Goal: Transaction & Acquisition: Download file/media

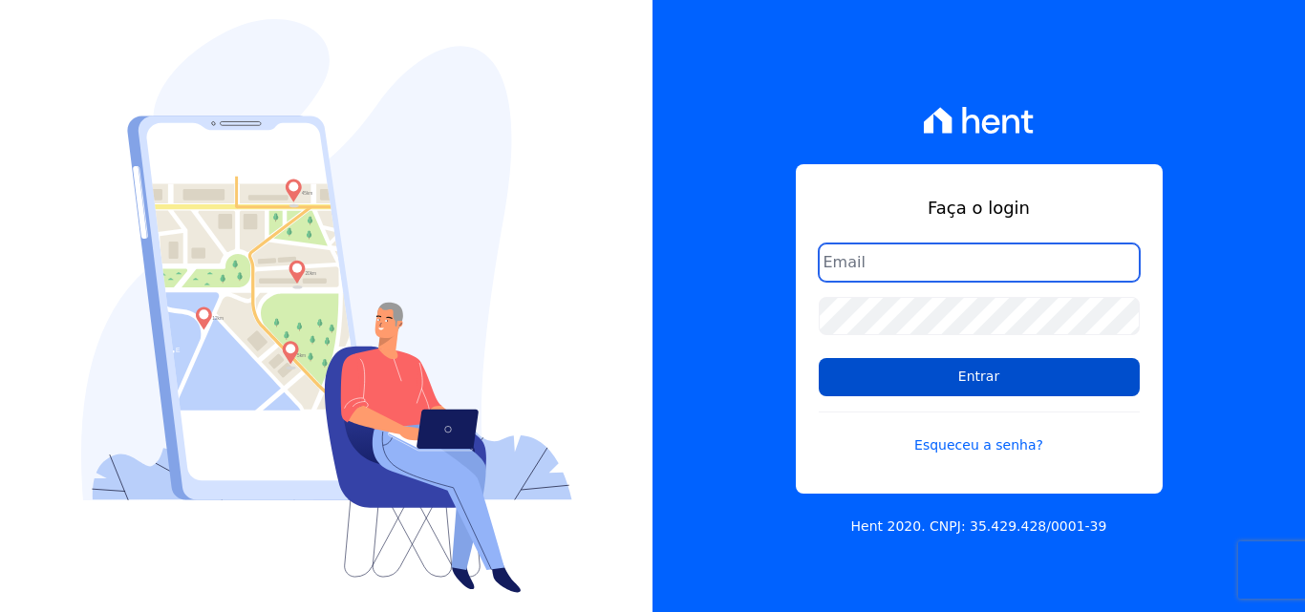
type input "[EMAIL_ADDRESS][DOMAIN_NAME]"
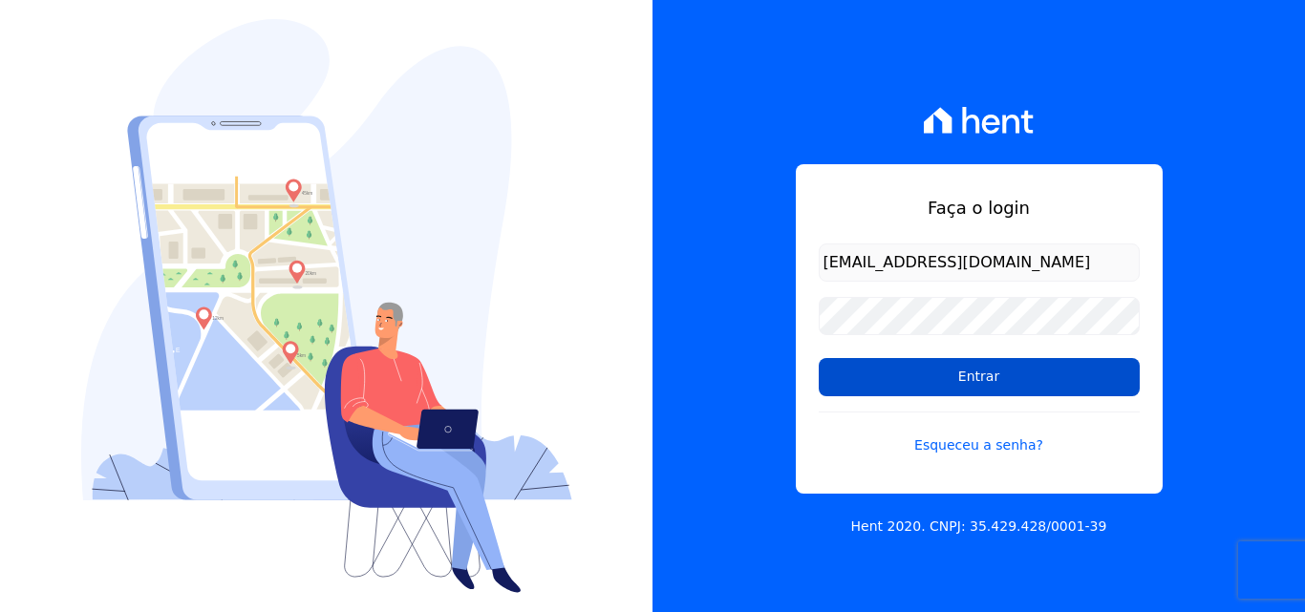
click at [1028, 379] on input "Entrar" at bounding box center [979, 377] width 321 height 38
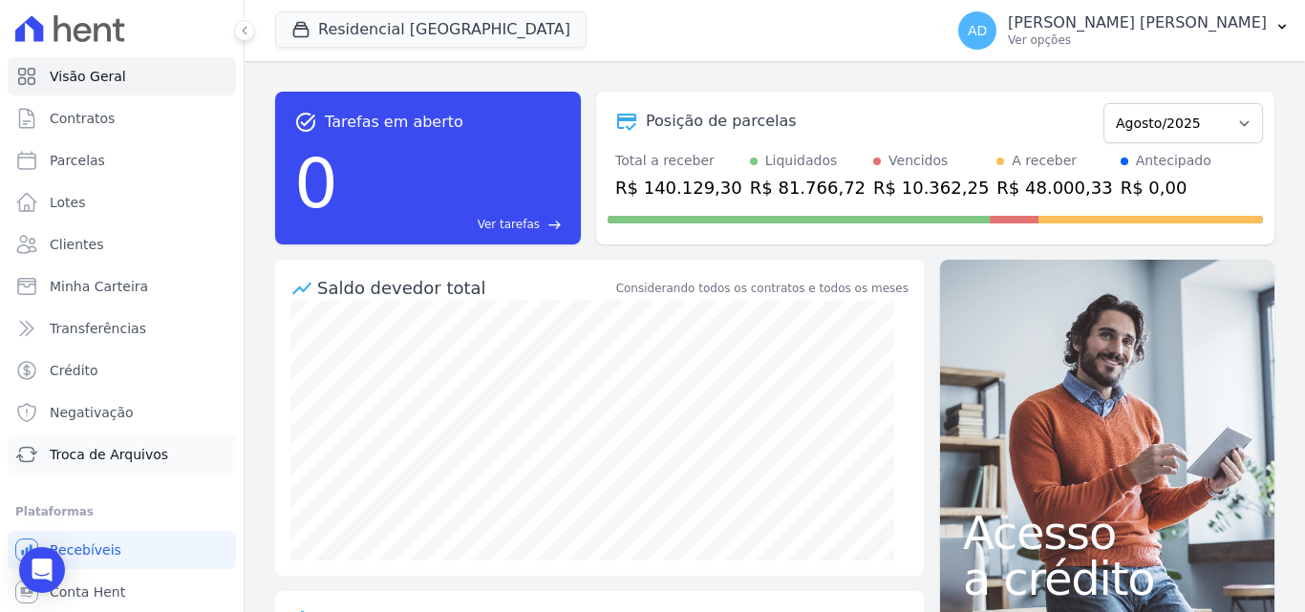
click at [85, 461] on span "Troca de Arquivos" at bounding box center [109, 454] width 118 height 19
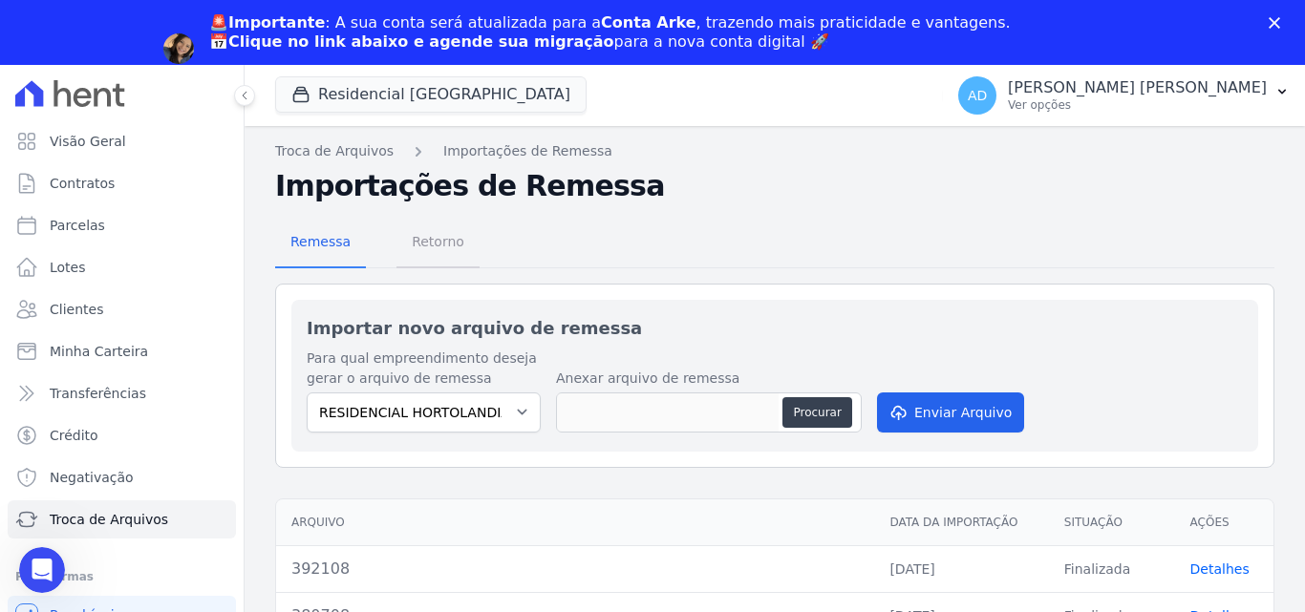
click at [421, 251] on span "Retorno" at bounding box center [437, 242] width 75 height 38
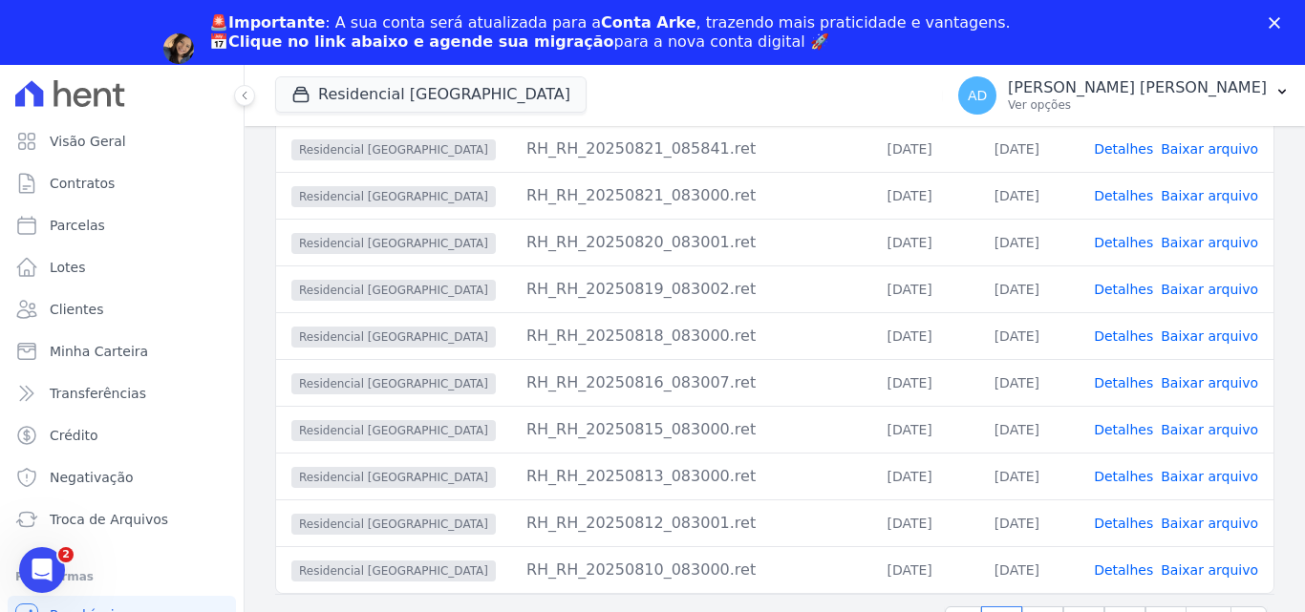
click at [1273, 22] on polygon "Fechar" at bounding box center [1274, 22] width 11 height 11
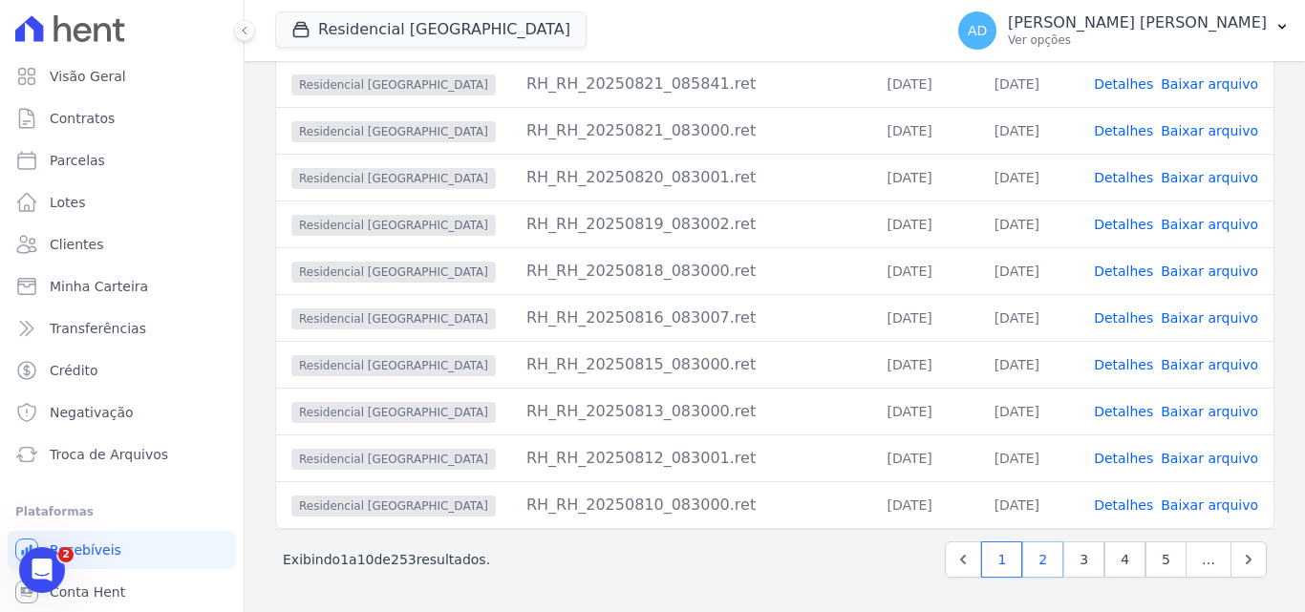
click at [1041, 557] on link "2" at bounding box center [1042, 560] width 41 height 36
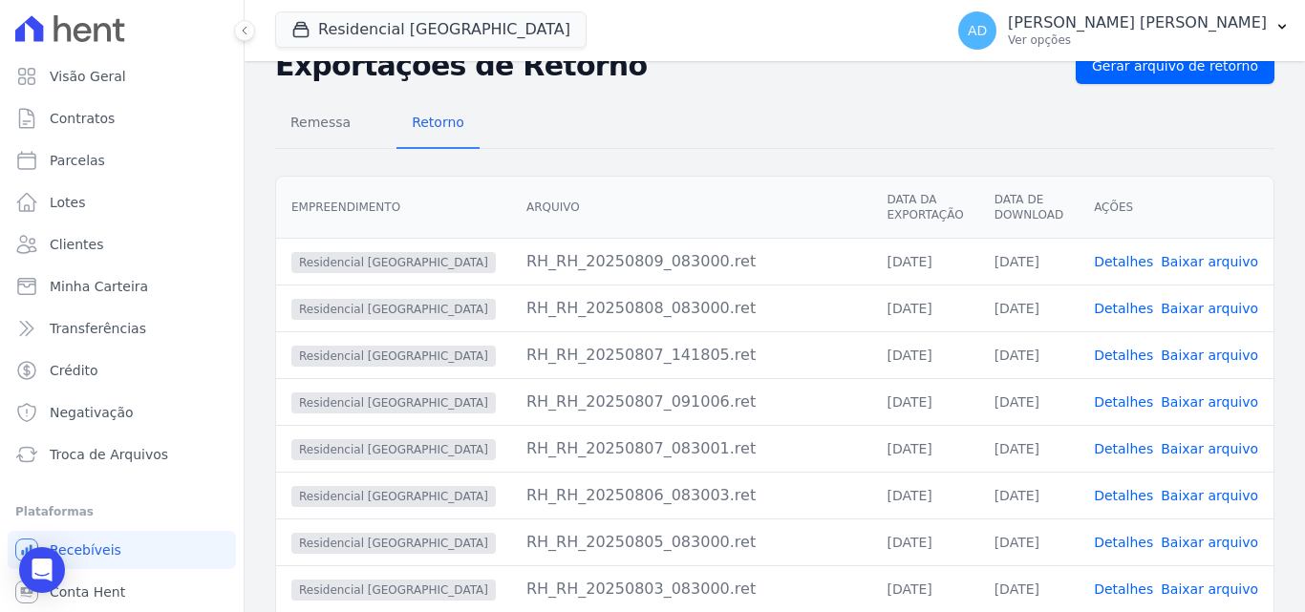
scroll to position [96, 0]
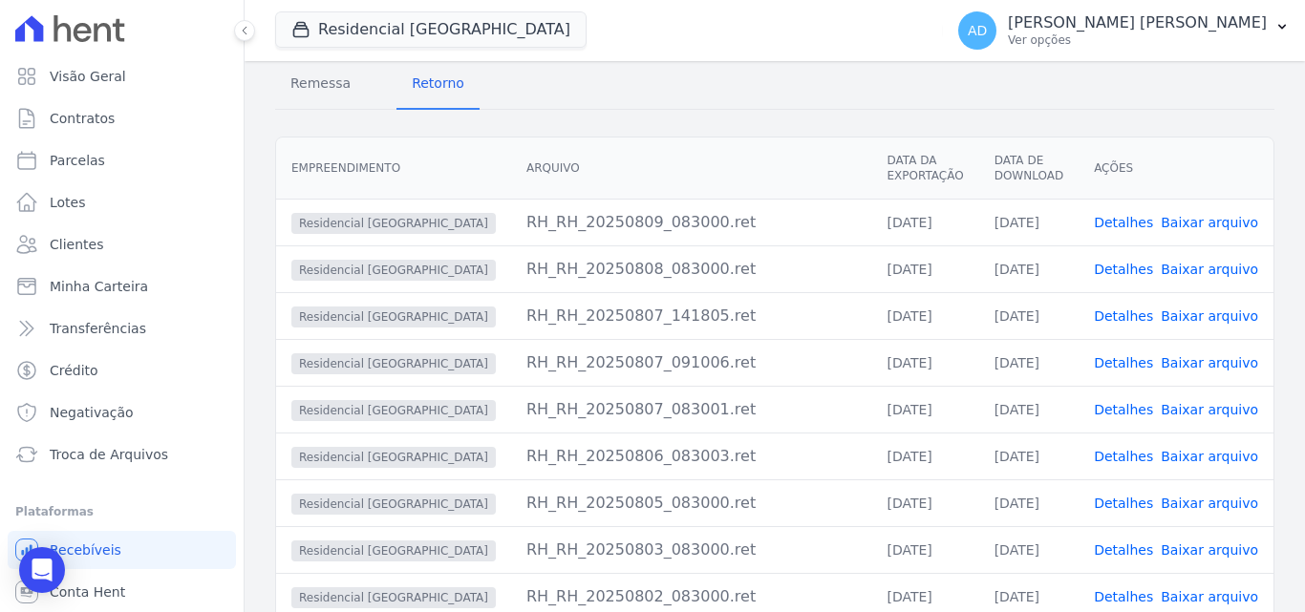
click at [1221, 405] on link "Baixar arquivo" at bounding box center [1209, 409] width 97 height 15
click at [1215, 364] on link "Baixar arquivo" at bounding box center [1209, 362] width 97 height 15
click at [1214, 320] on link "Baixar arquivo" at bounding box center [1209, 316] width 97 height 15
